Goal: Navigation & Orientation: Find specific page/section

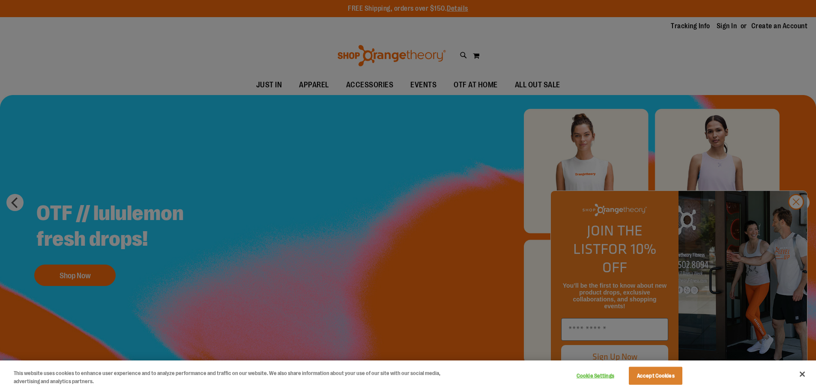
click at [791, 225] on div at bounding box center [408, 195] width 816 height 390
drag, startPoint x: 795, startPoint y: 223, endPoint x: 791, endPoint y: 222, distance: 4.3
click at [795, 222] on div at bounding box center [408, 195] width 816 height 390
click at [803, 376] on button "Close" at bounding box center [802, 374] width 19 height 19
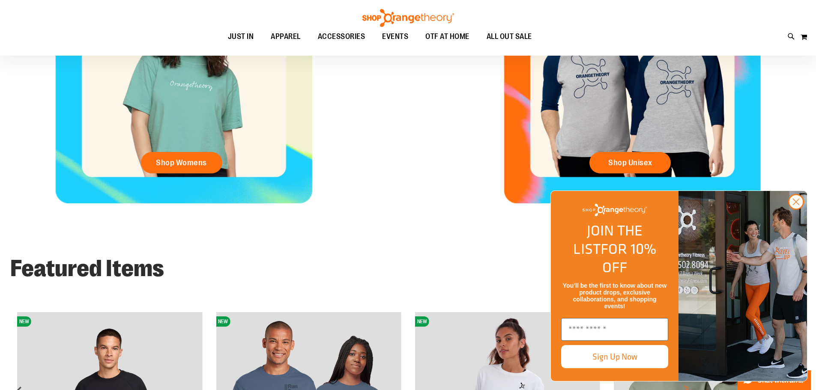
scroll to position [642, 0]
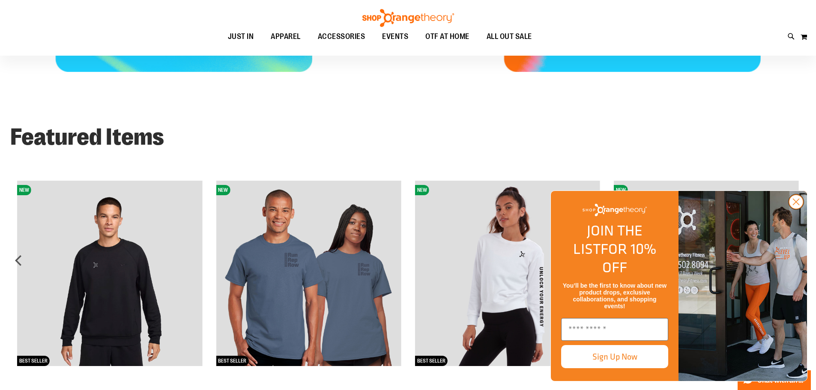
click at [798, 209] on circle "Close dialog" at bounding box center [796, 202] width 14 height 14
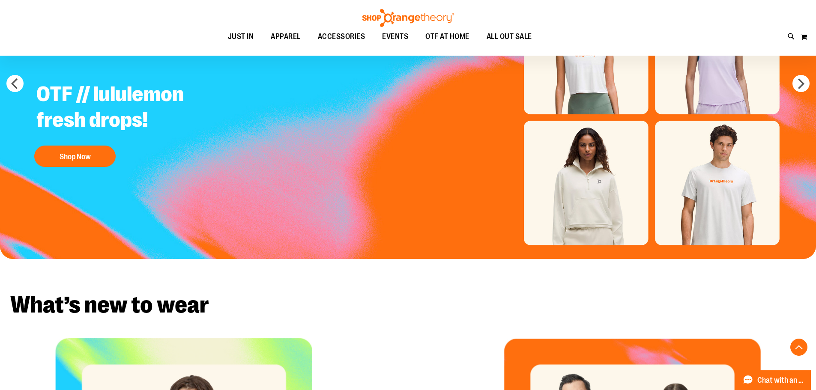
scroll to position [0, 0]
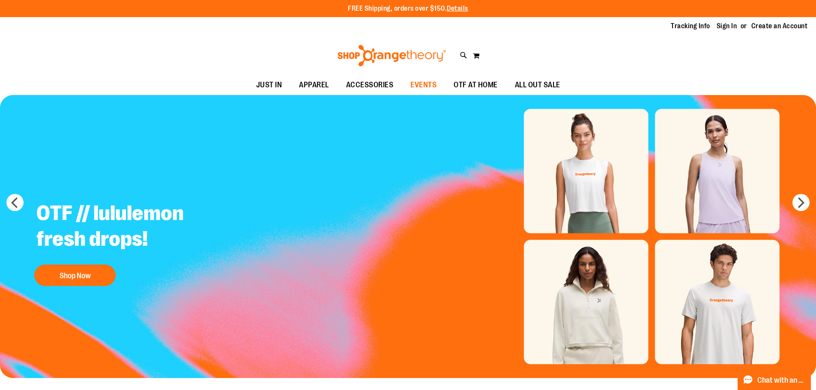
click at [427, 86] on span "EVENTS" at bounding box center [423, 84] width 26 height 19
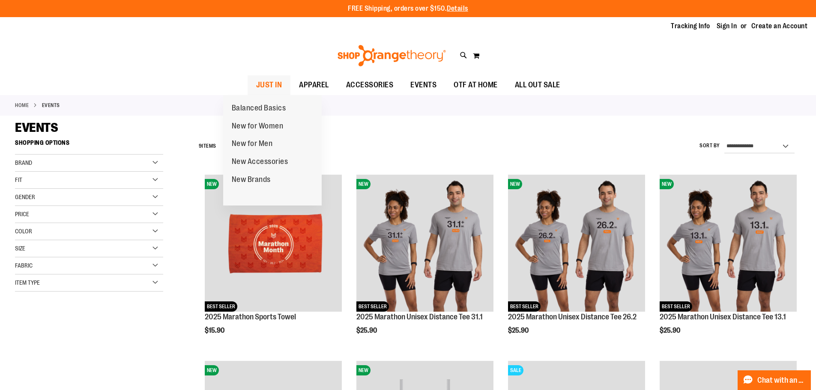
click at [256, 81] on span "JUST IN" at bounding box center [269, 84] width 26 height 19
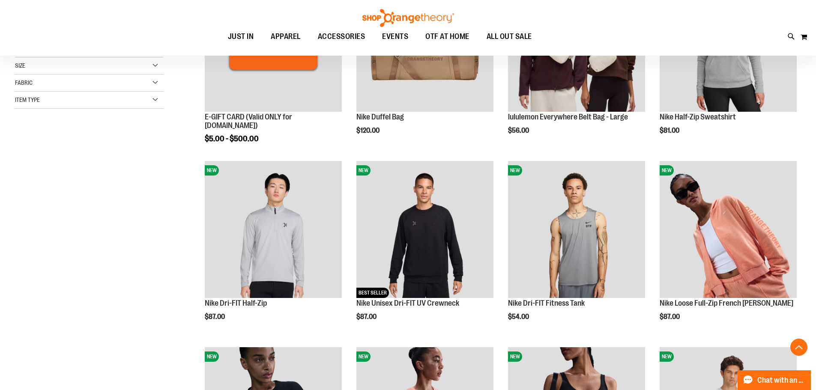
scroll to position [214, 0]
